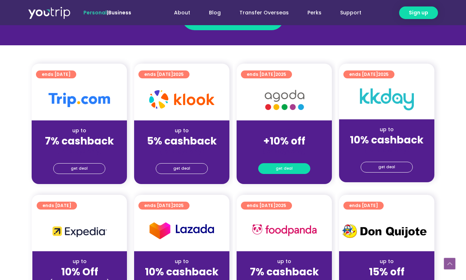
click at [288, 170] on span "get deal" at bounding box center [284, 169] width 17 height 10
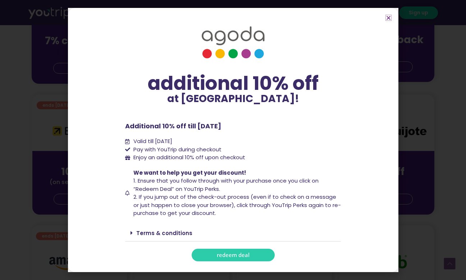
scroll to position [291, 0]
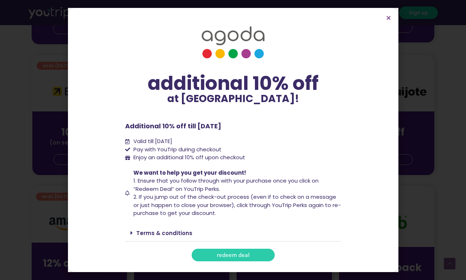
click at [238, 255] on span "redeem deal" at bounding box center [233, 254] width 33 height 5
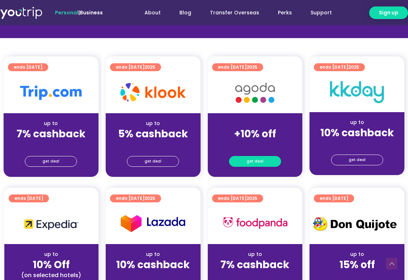
scroll to position [159, 0]
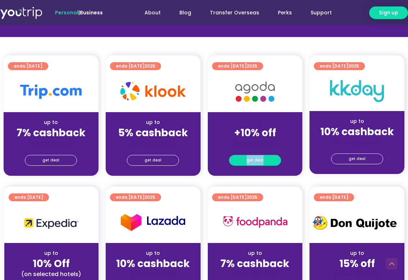
click at [247, 164] on link "get deal" at bounding box center [255, 160] width 52 height 11
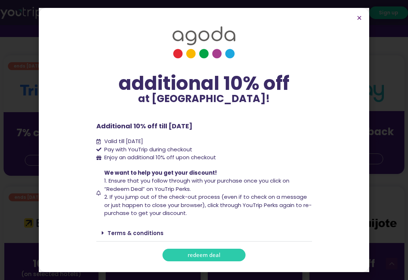
click at [215, 254] on span "redeem deal" at bounding box center [204, 254] width 33 height 5
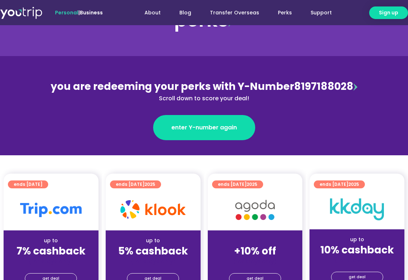
scroll to position [100, 0]
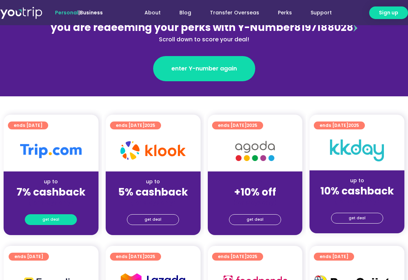
click at [61, 220] on link "get deal" at bounding box center [51, 219] width 52 height 11
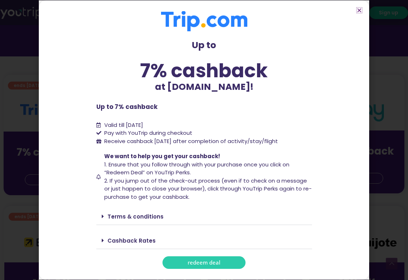
scroll to position [140, 0]
click at [149, 242] on link "Cashback Rates" at bounding box center [132, 241] width 48 height 8
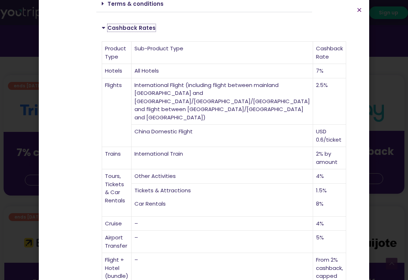
scroll to position [236, 0]
